Goal: Task Accomplishment & Management: Use online tool/utility

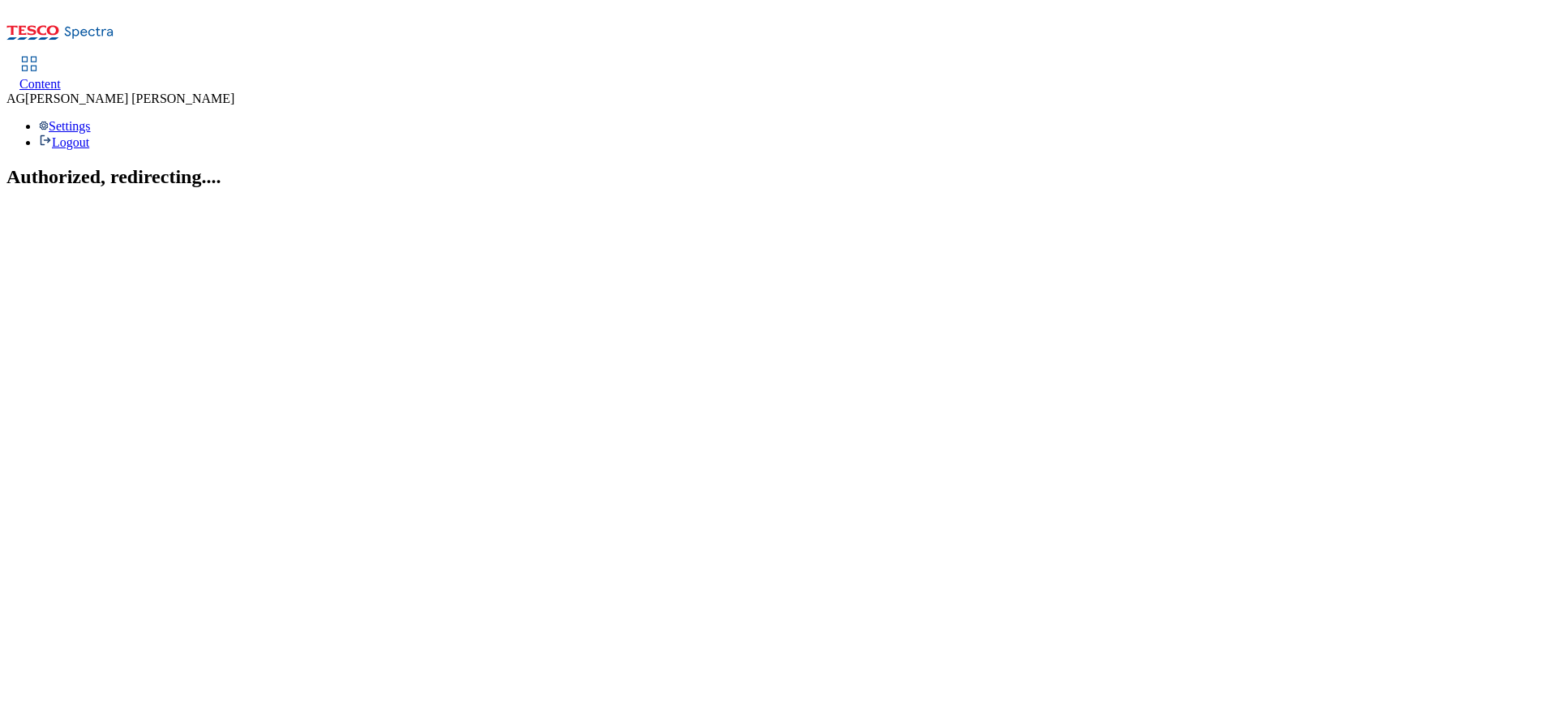
click at [61, 77] on span "Content" at bounding box center [39, 84] width 41 height 14
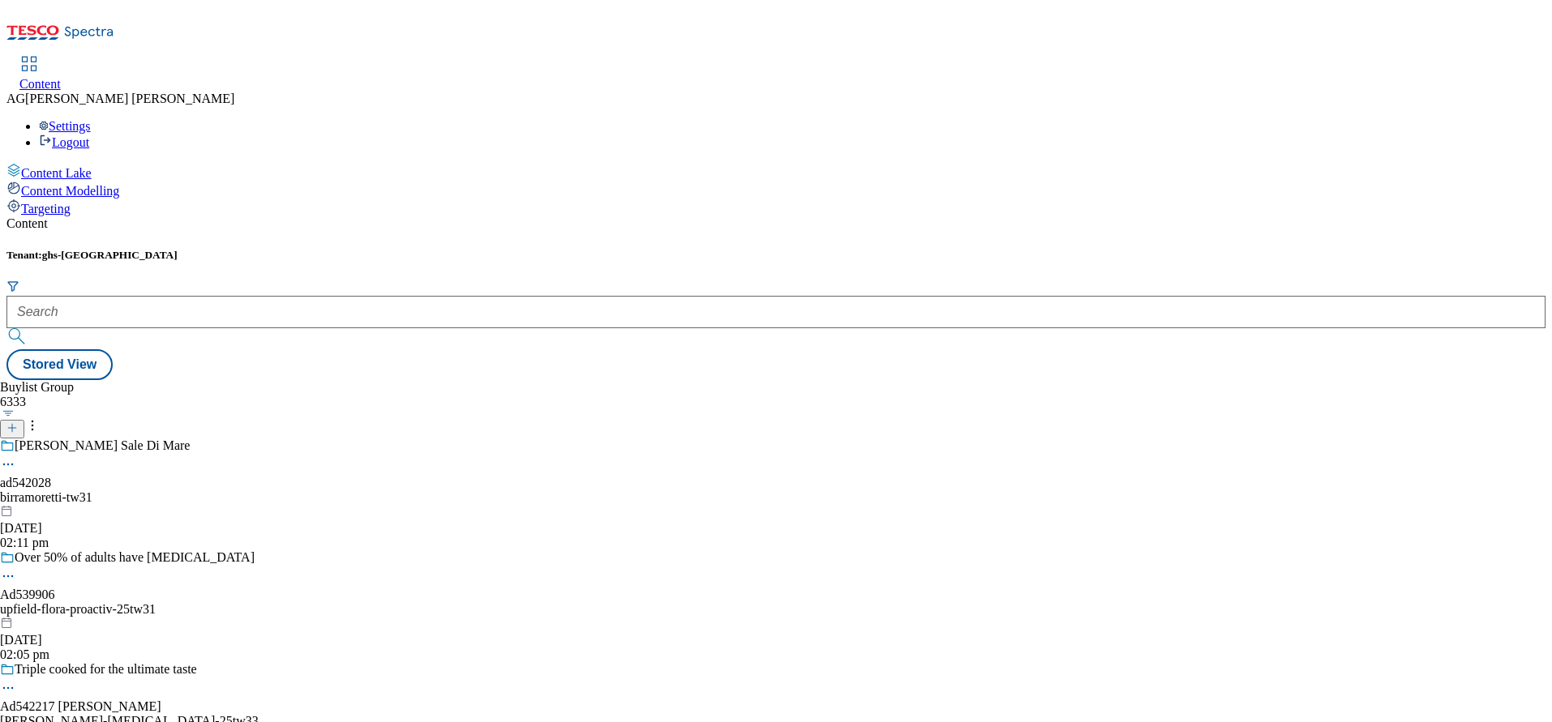
click at [388, 249] on div "Tenant: ghs-uk" at bounding box center [775, 299] width 1539 height 101
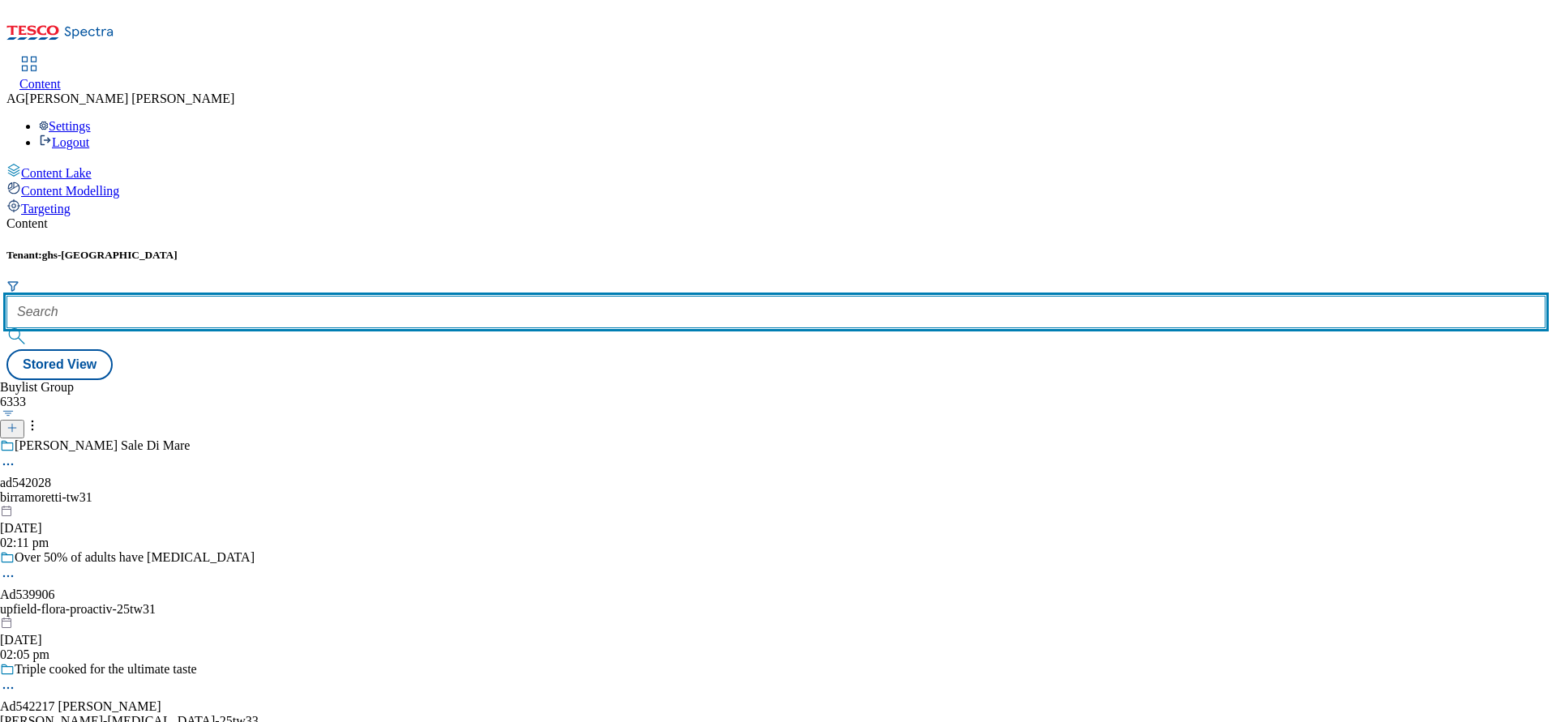
click at [376, 296] on input "text" at bounding box center [775, 312] width 1539 height 32
paste input "marketplace-deals"
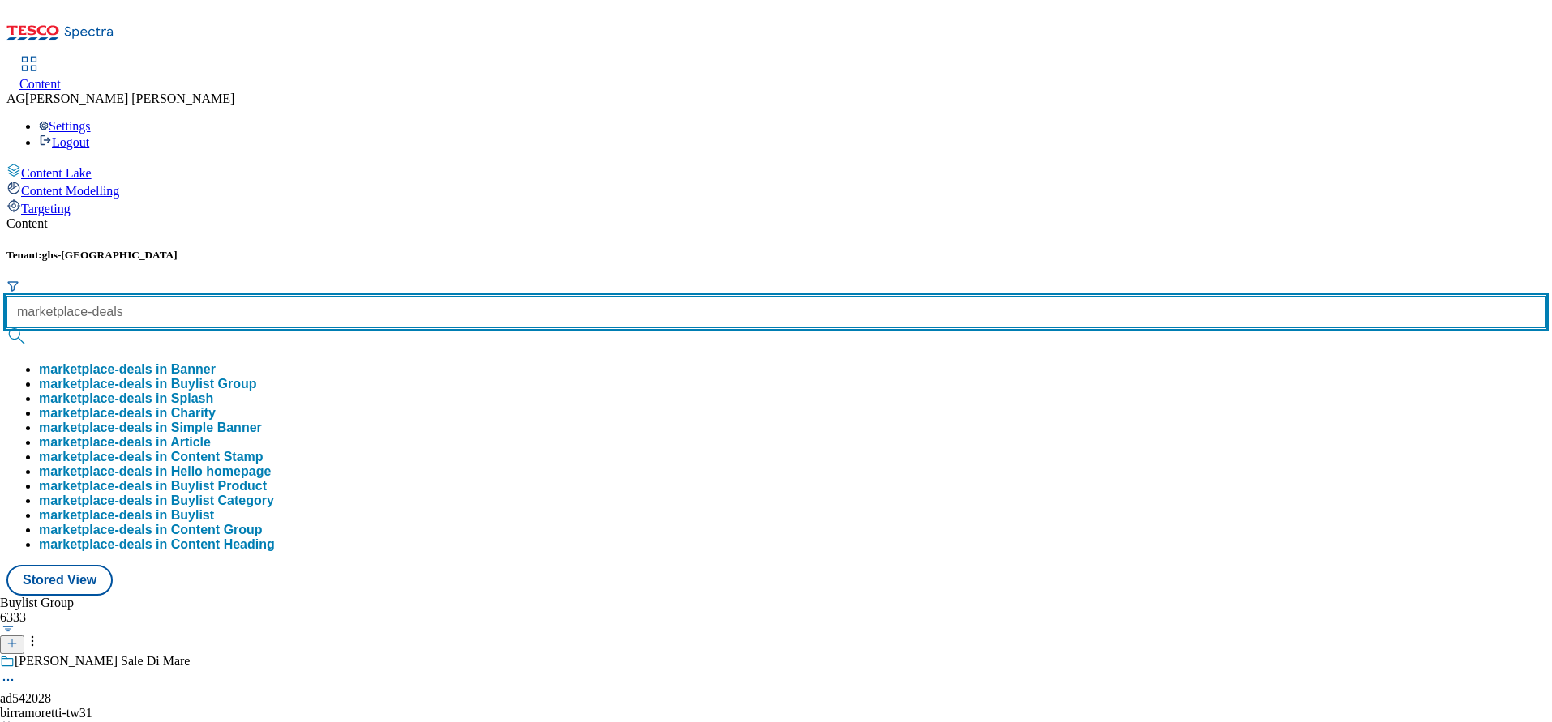
type input "marketplace-deals"
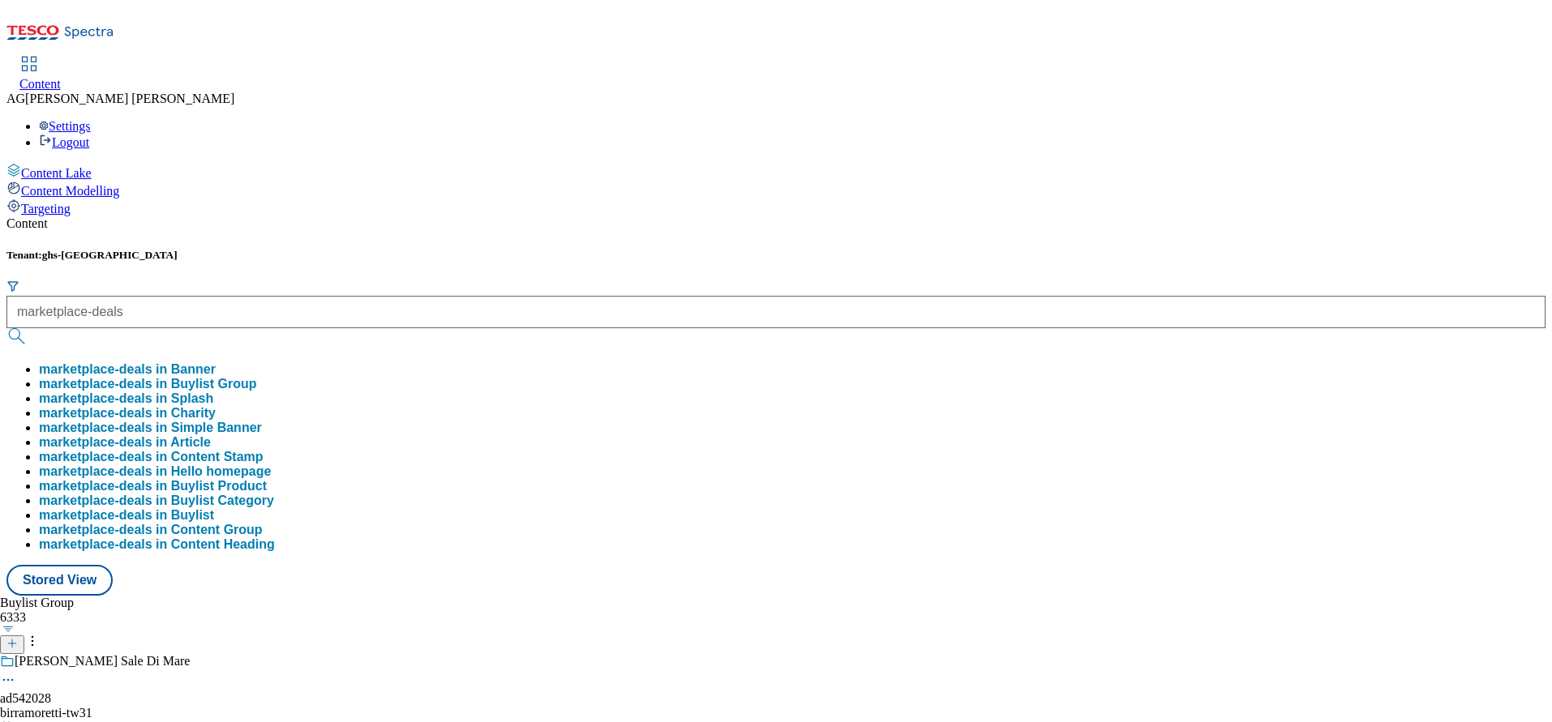
click at [257, 377] on button "marketplace-deals in Buylist Group" at bounding box center [148, 384] width 218 height 15
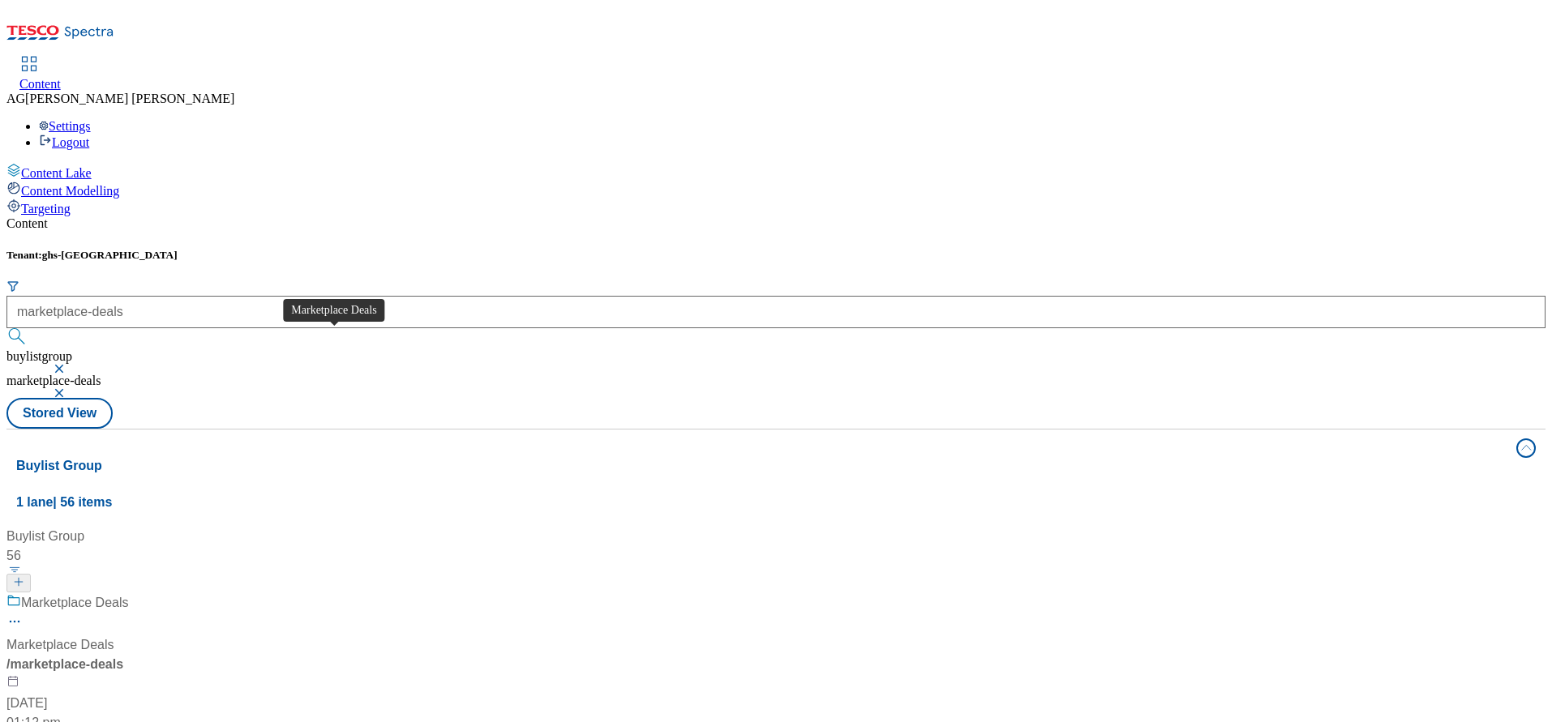
click at [129, 594] on div "Marketplace Deals" at bounding box center [75, 603] width 108 height 19
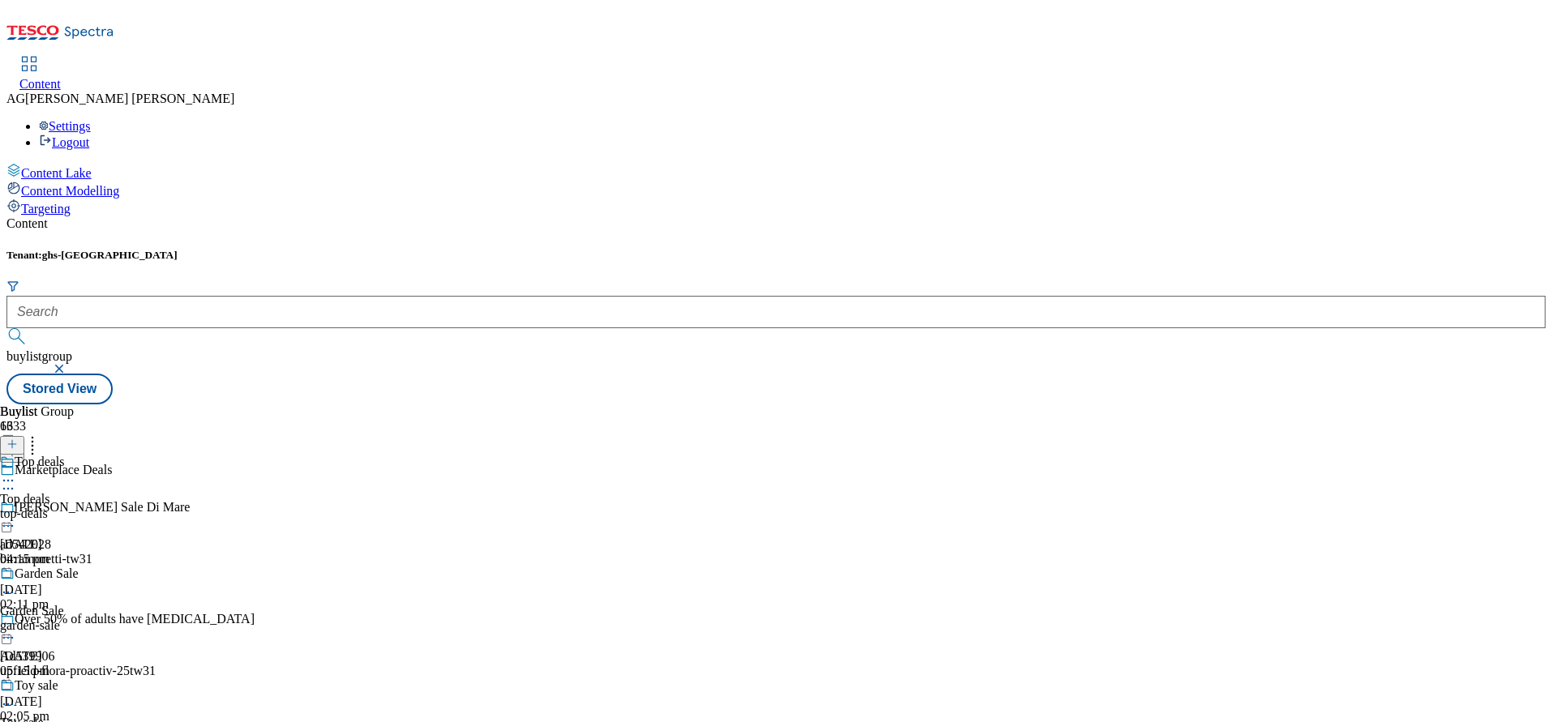
scroll to position [730, 0]
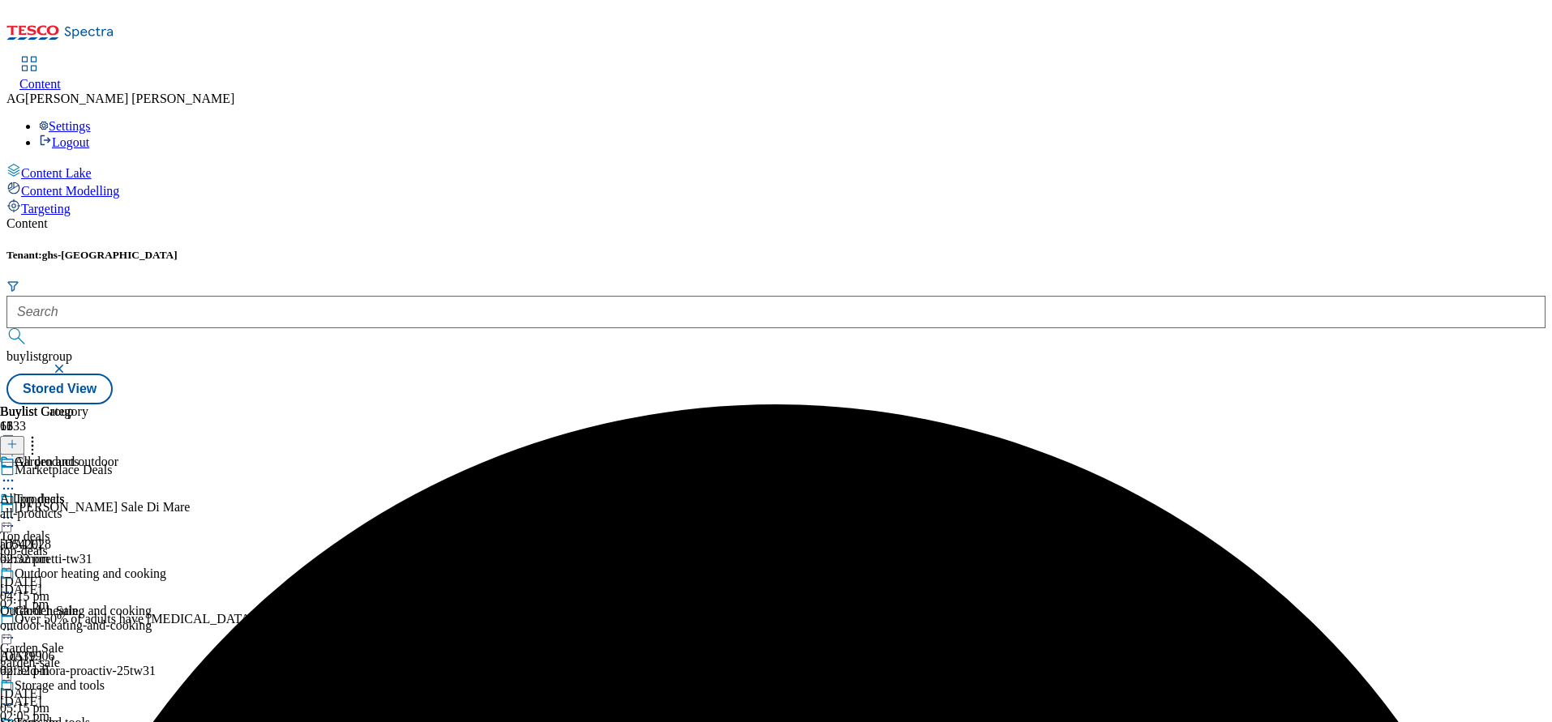
scroll to position [486, 0]
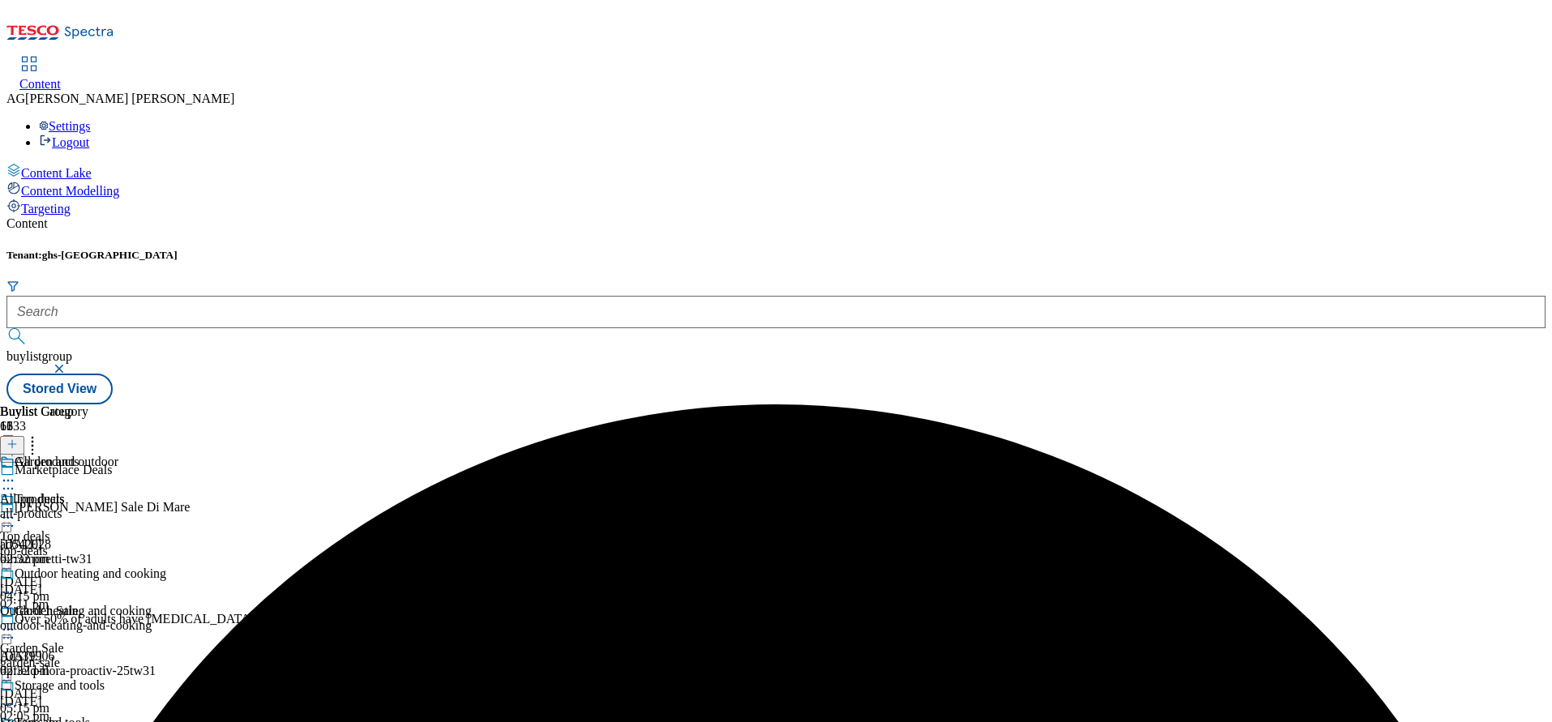
scroll to position [608, 0]
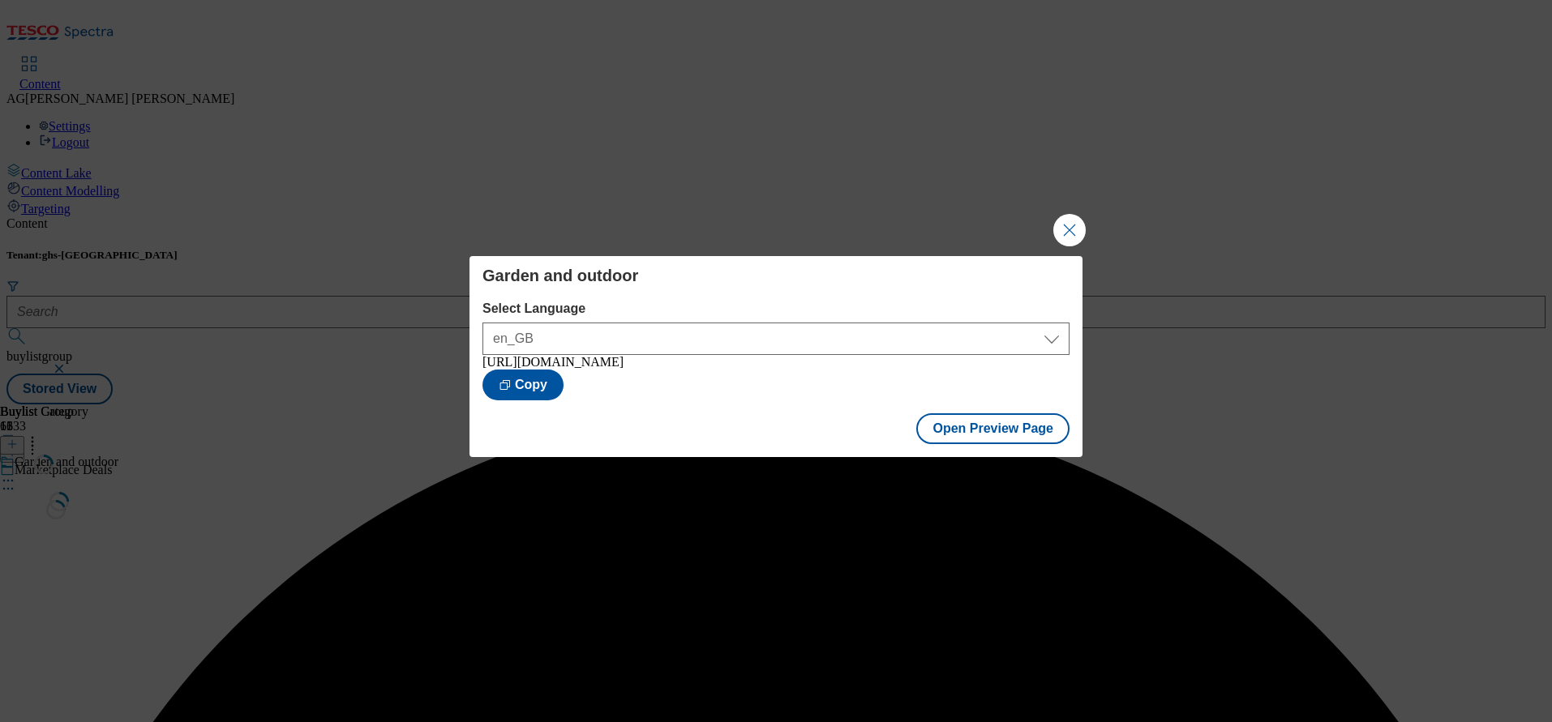
scroll to position [0, 0]
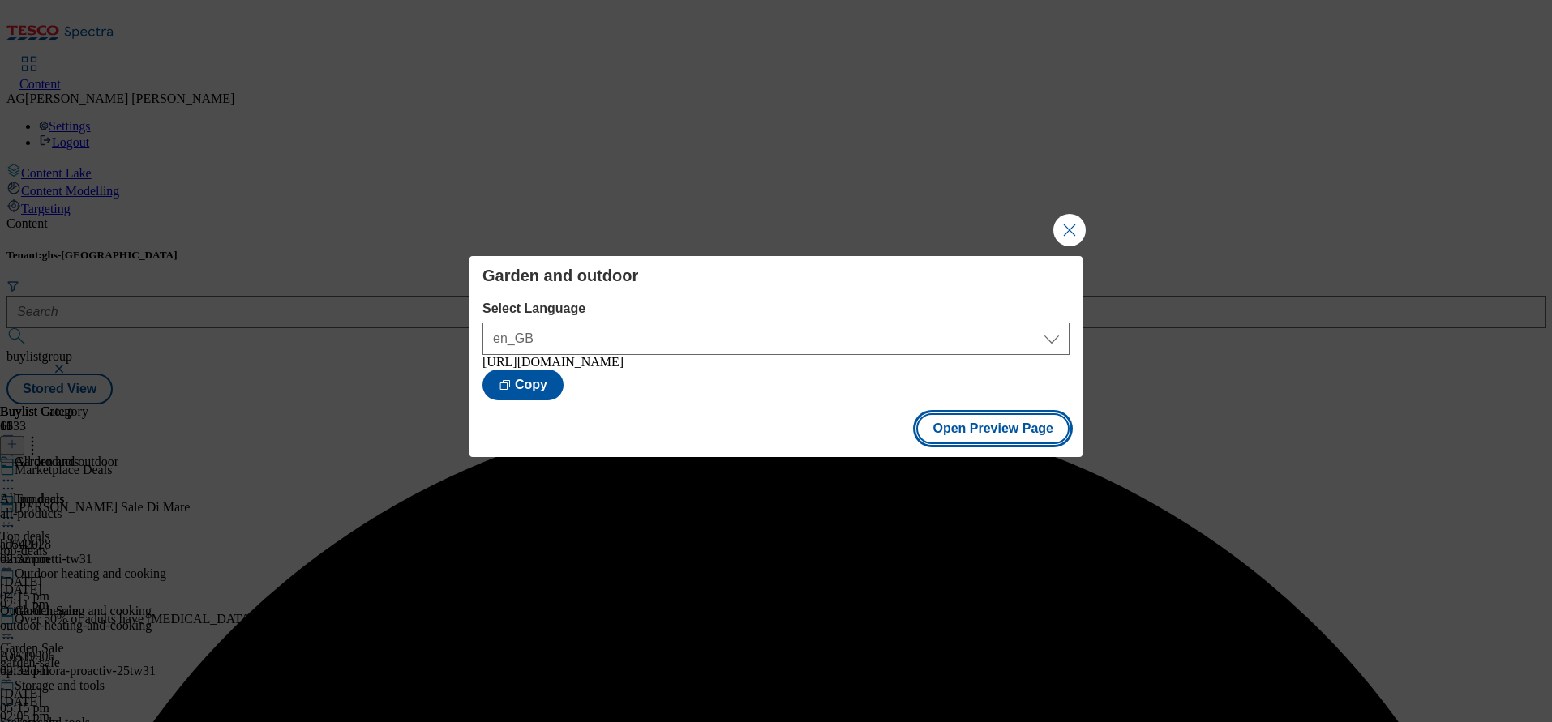
click at [994, 444] on button "Open Preview Page" at bounding box center [992, 429] width 153 height 31
click at [1061, 214] on button "Close Modal" at bounding box center [1069, 230] width 32 height 32
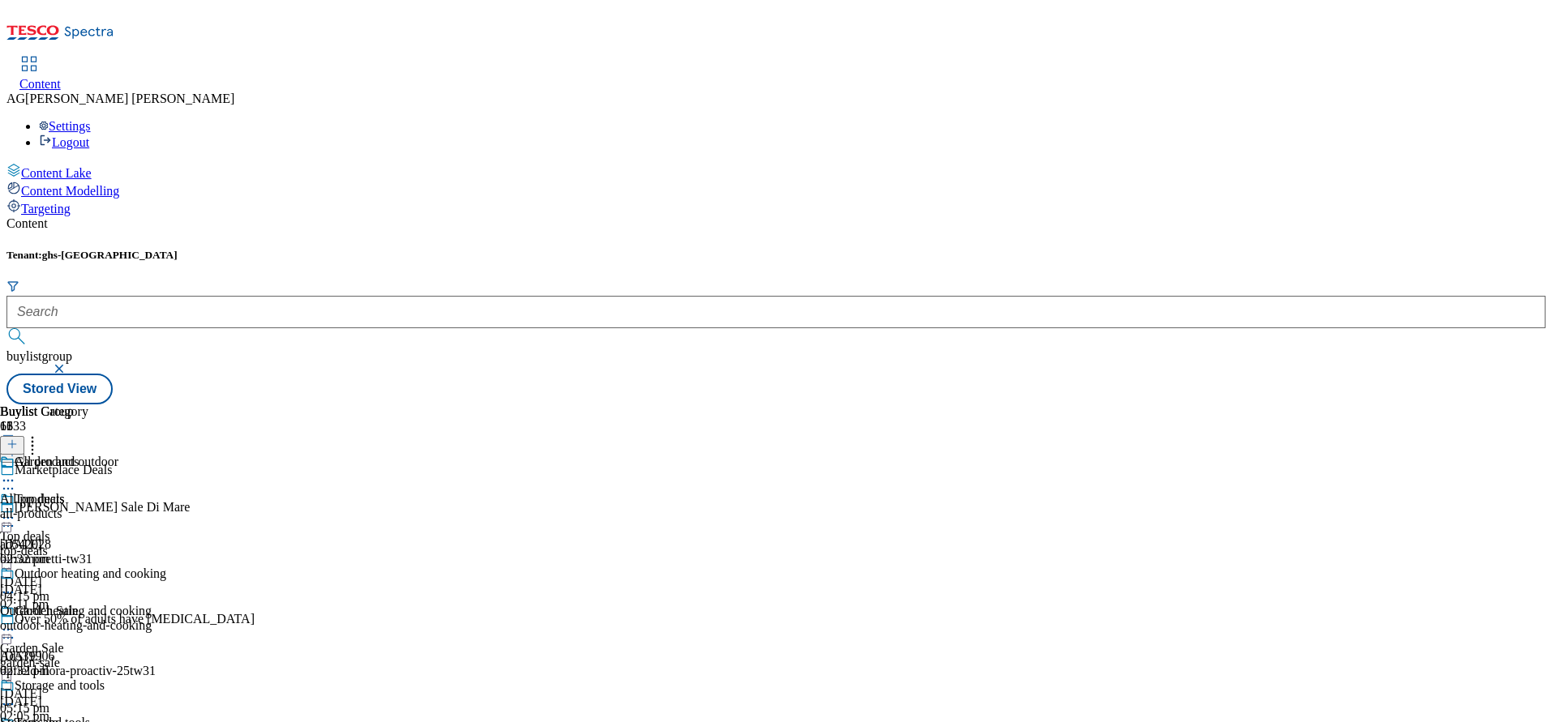
scroll to position [608, 0]
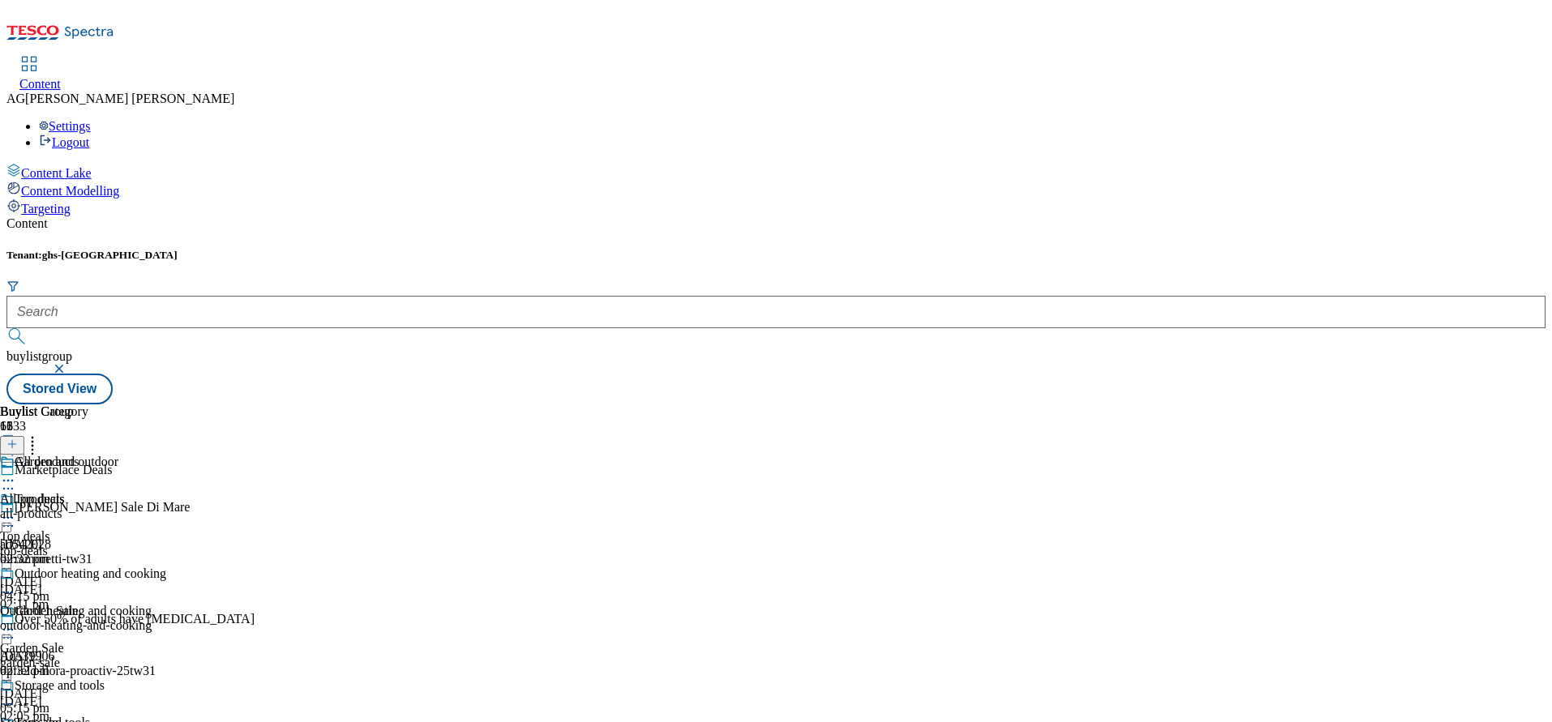
scroll to position [973, 0]
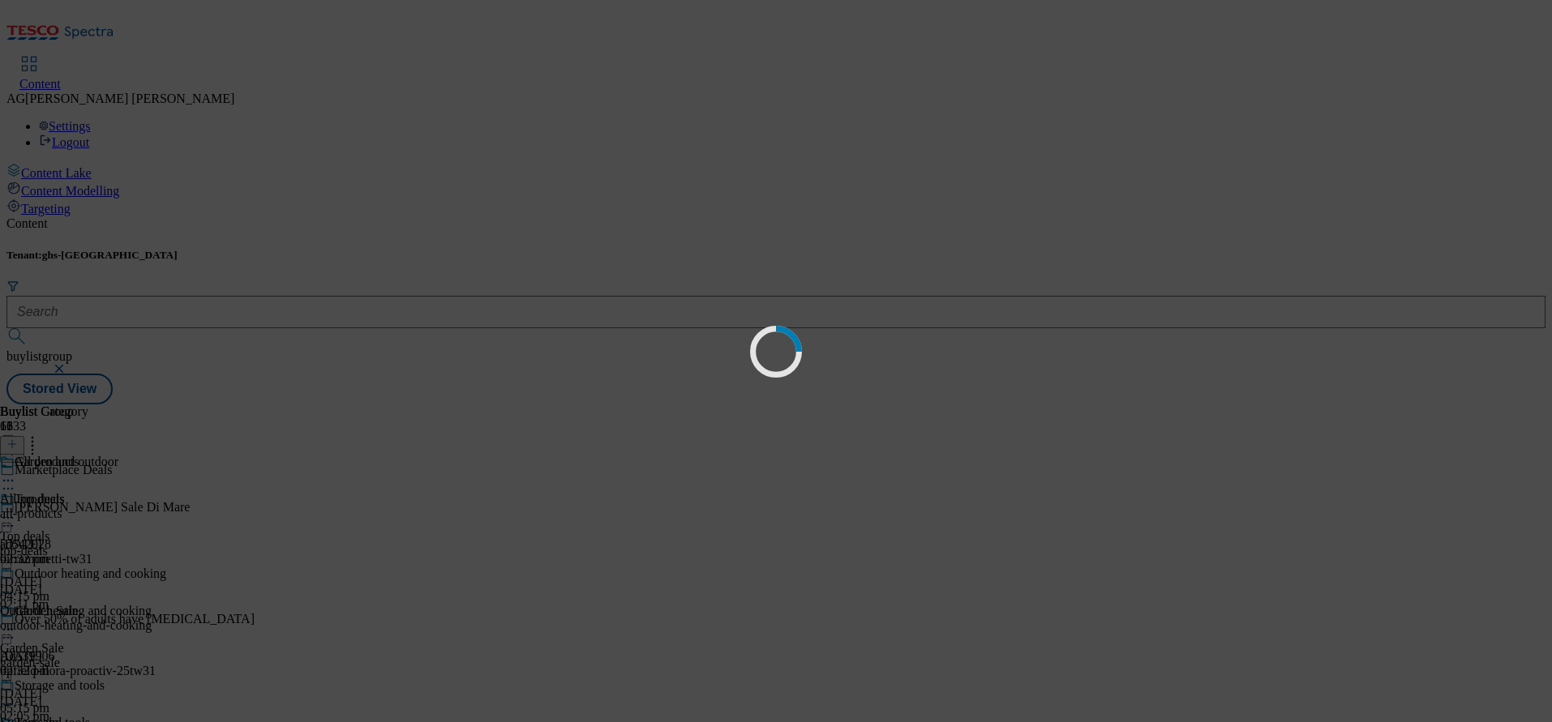
scroll to position [0, 0]
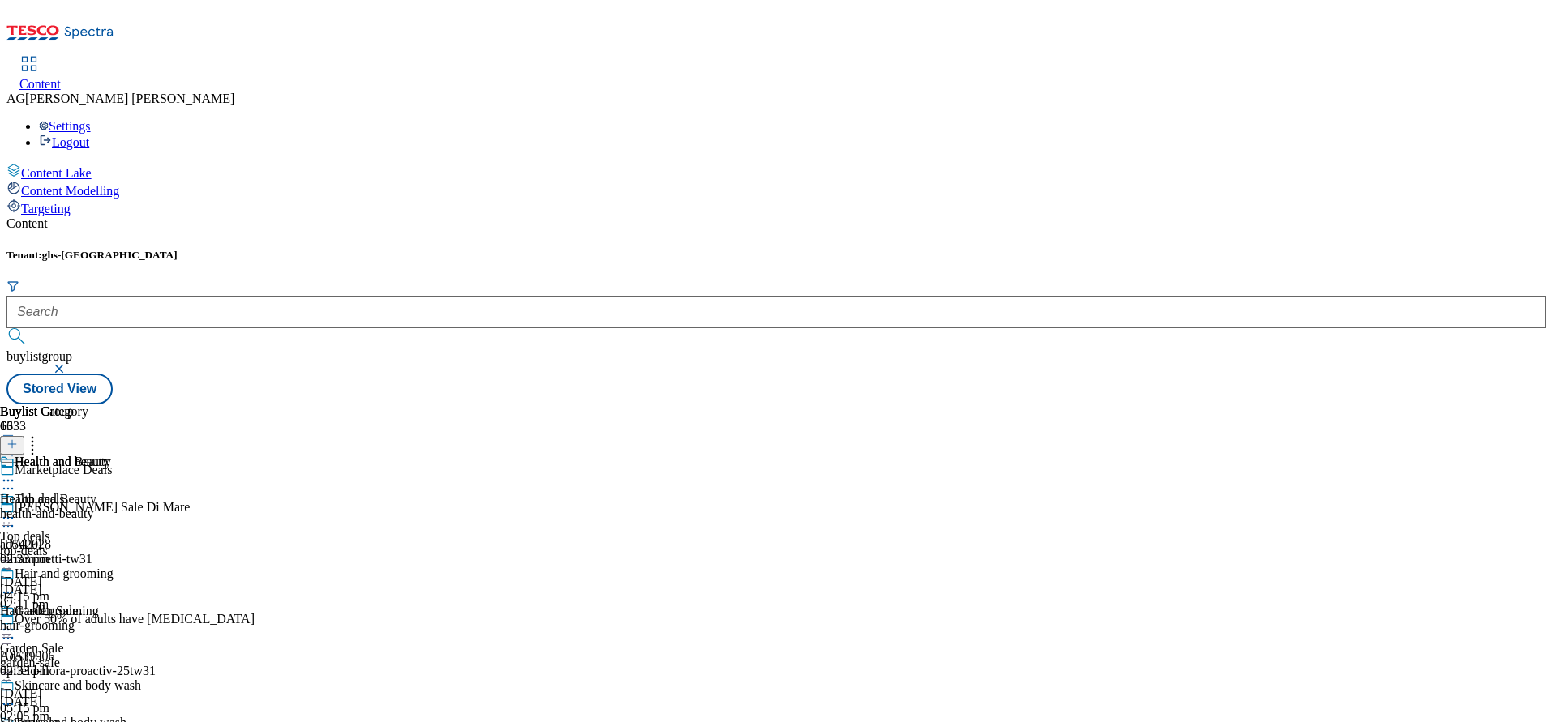
scroll to position [973, 0]
click at [141, 455] on div "Health and Beauty Health and Beauty health-and-beauty 23 Sept 2025 02:33 pm" at bounding box center [70, 511] width 141 height 112
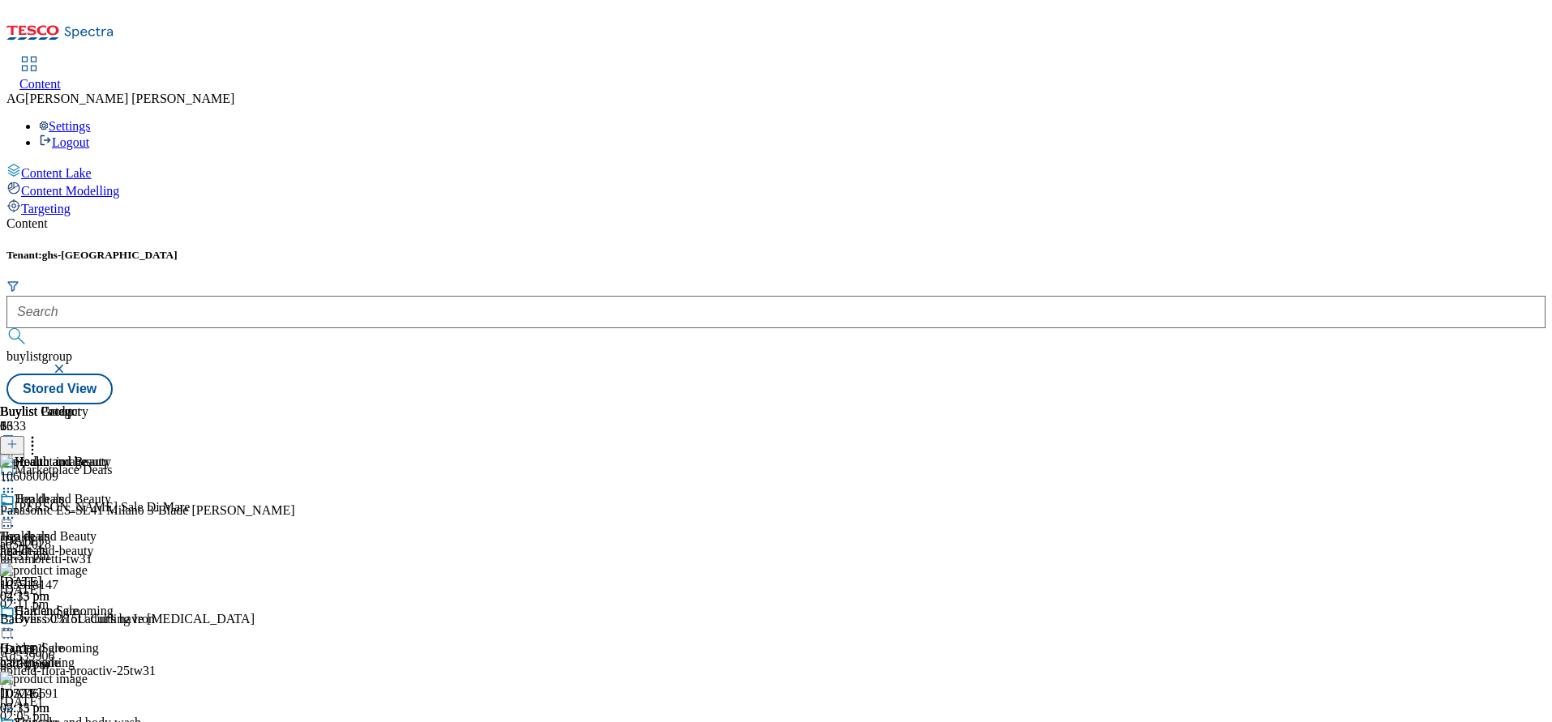
click at [16, 510] on icon at bounding box center [8, 518] width 16 height 16
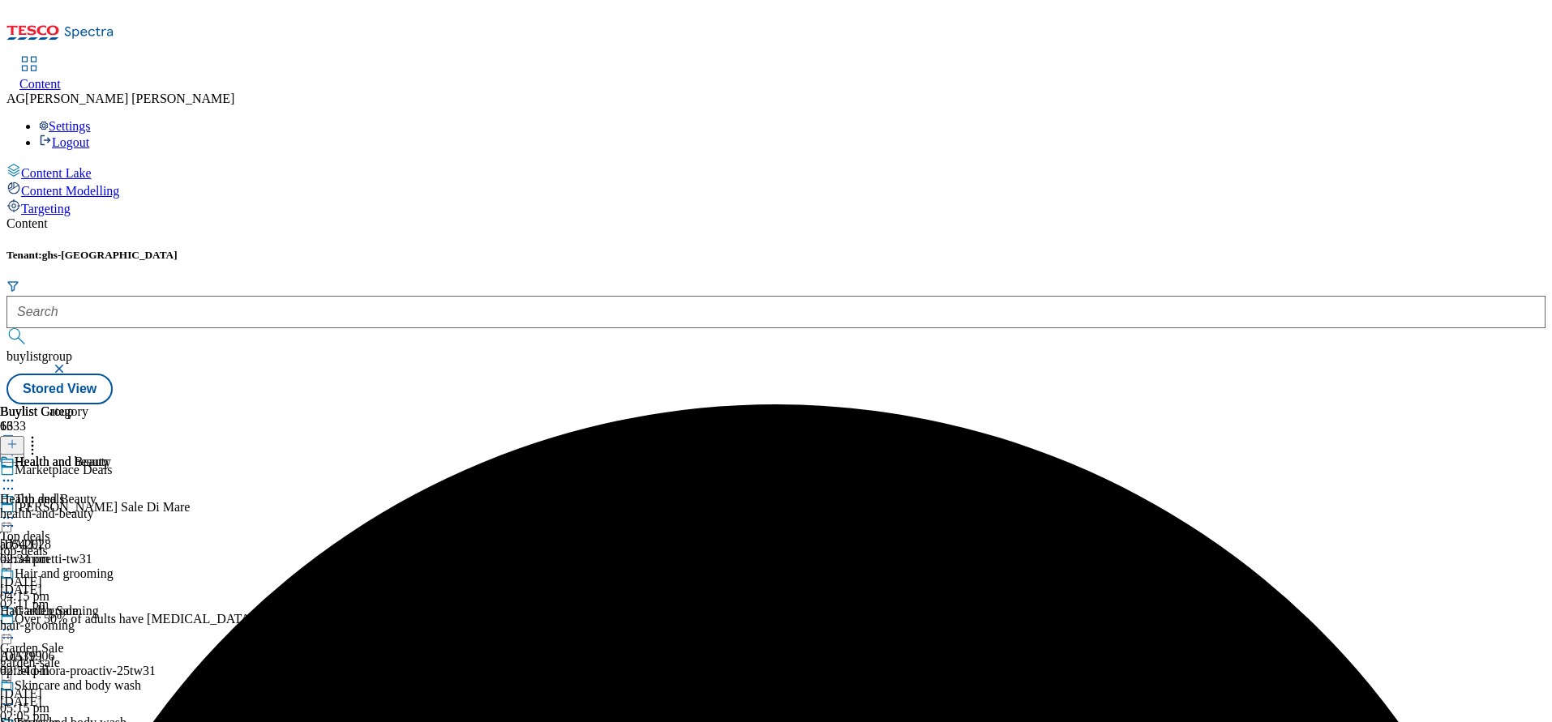
scroll to position [851, 0]
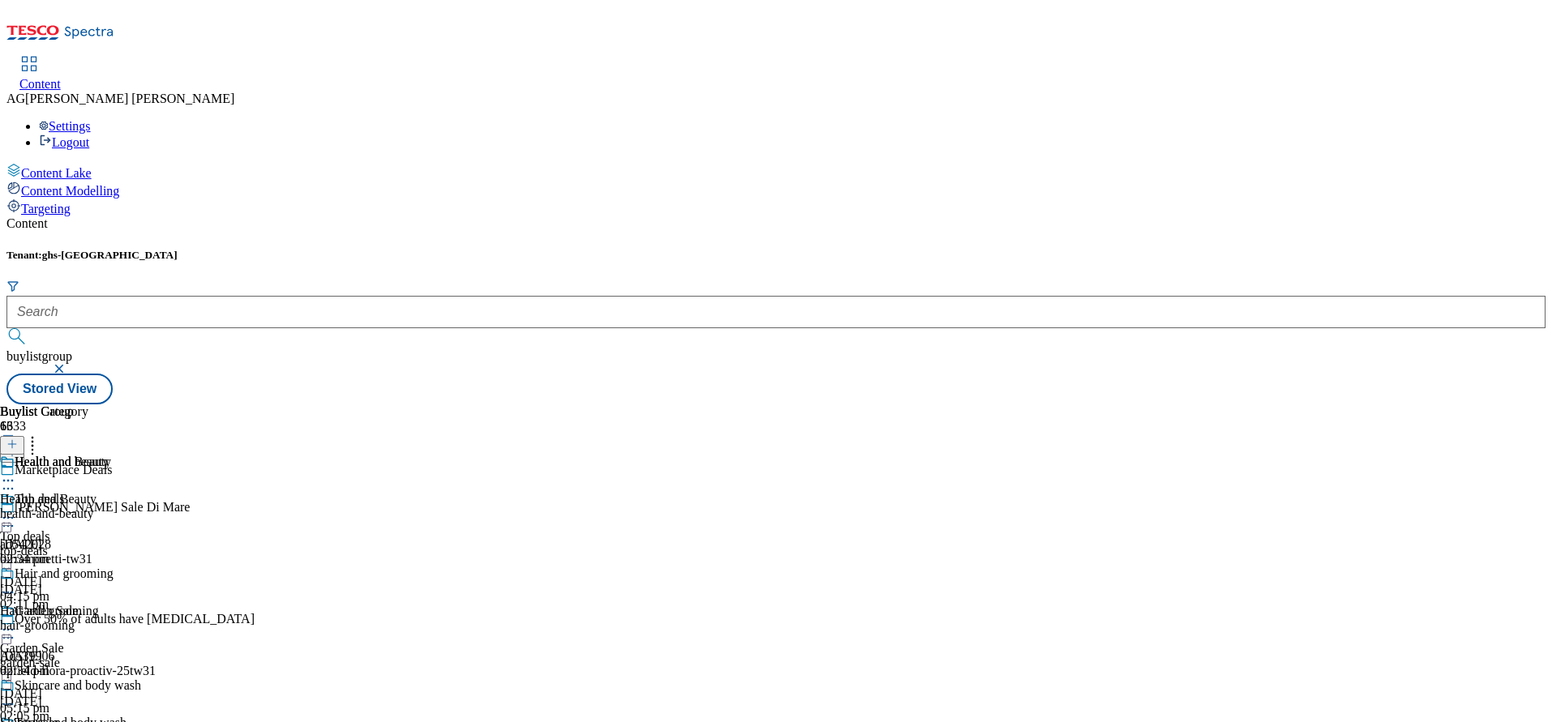
scroll to position [1095, 0]
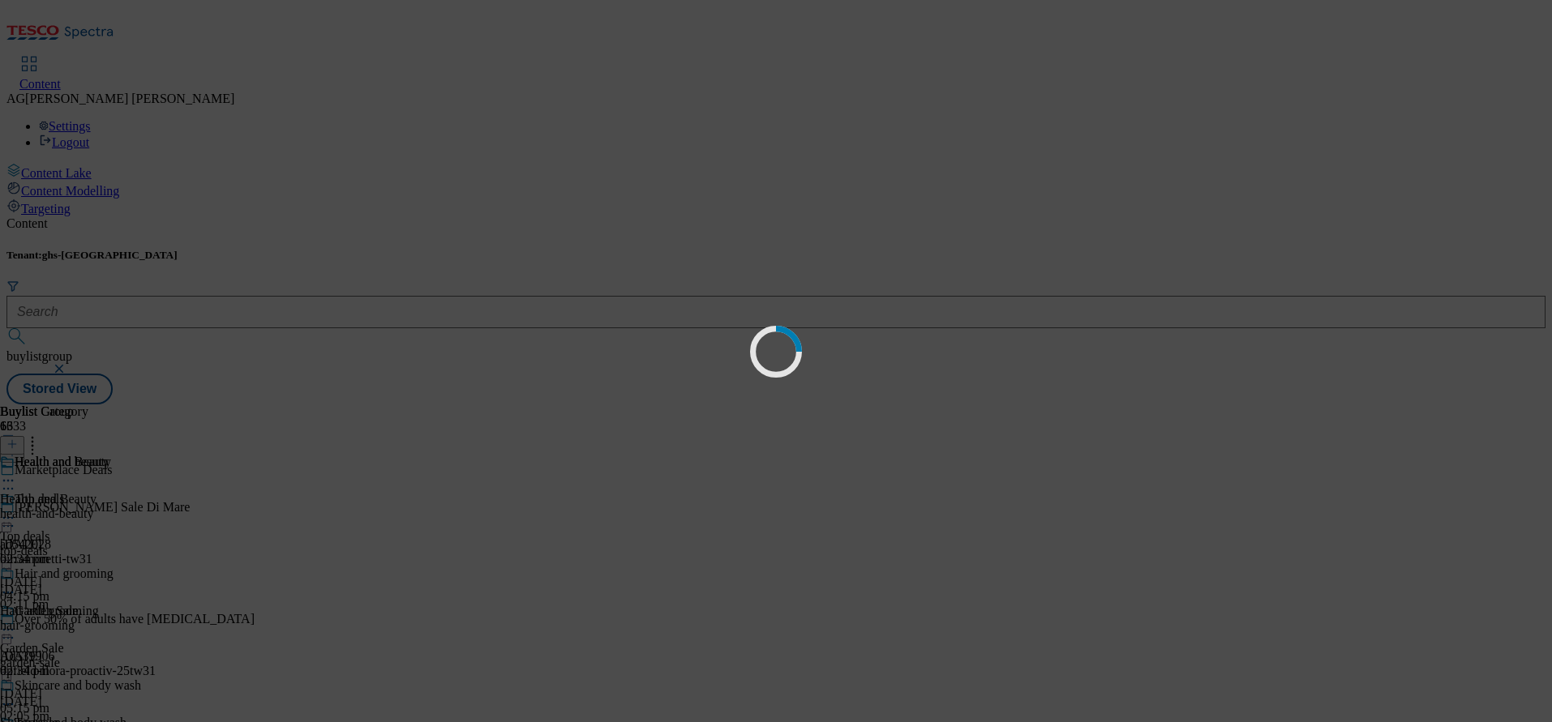
scroll to position [0, 0]
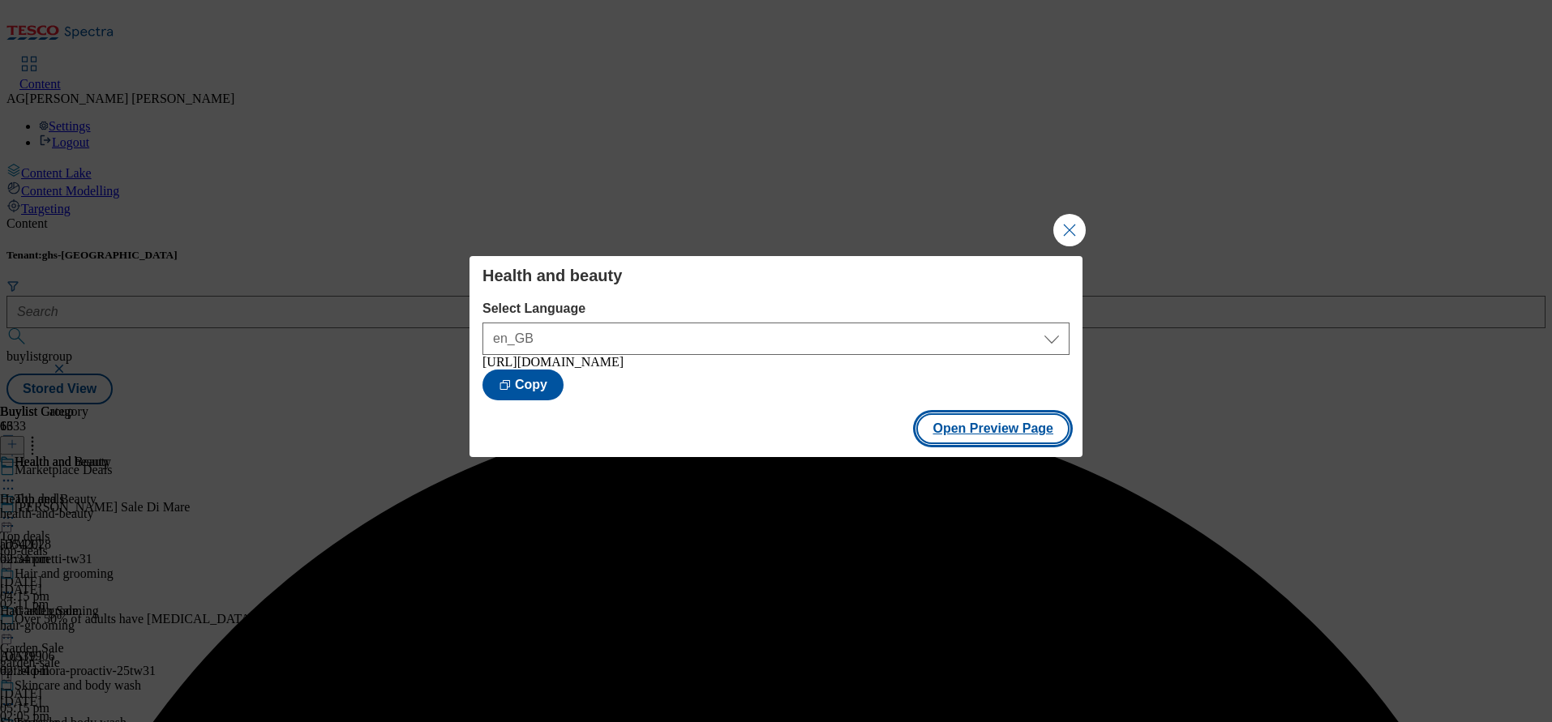
click at [1010, 444] on button "Open Preview Page" at bounding box center [992, 429] width 153 height 31
click at [1058, 233] on button "Close Modal" at bounding box center [1069, 230] width 32 height 32
